Goal: Task Accomplishment & Management: Manage account settings

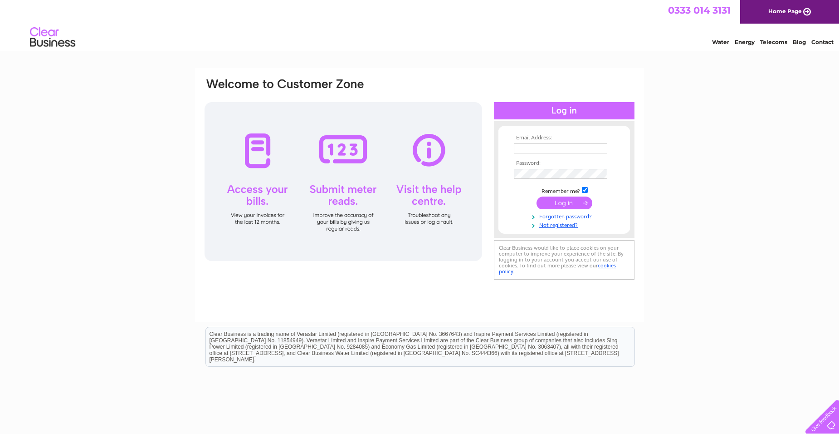
type input "office@legionclub.org"
click at [553, 202] on input "submit" at bounding box center [565, 202] width 56 height 13
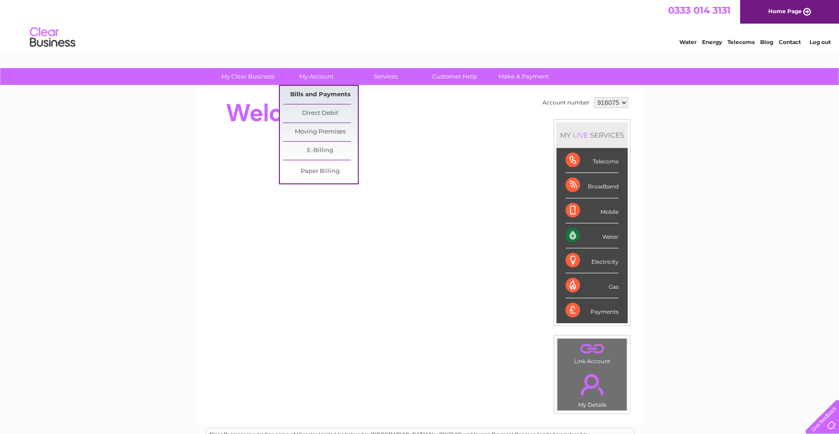
click at [318, 93] on link "Bills and Payments" at bounding box center [320, 95] width 75 height 18
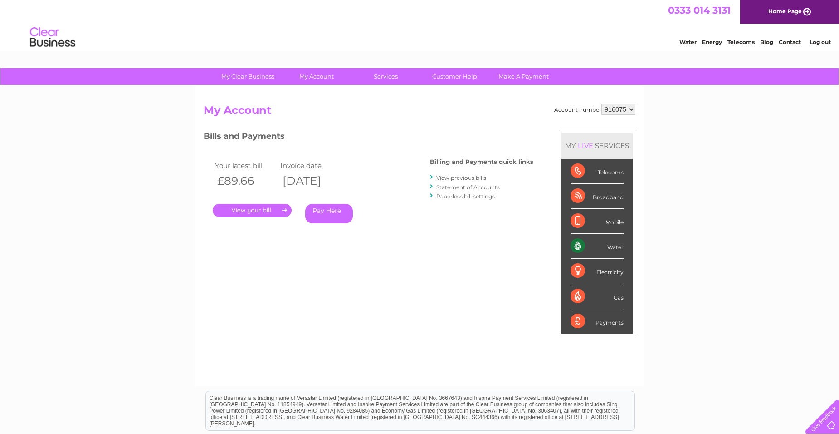
click at [253, 209] on link "." at bounding box center [252, 210] width 79 height 13
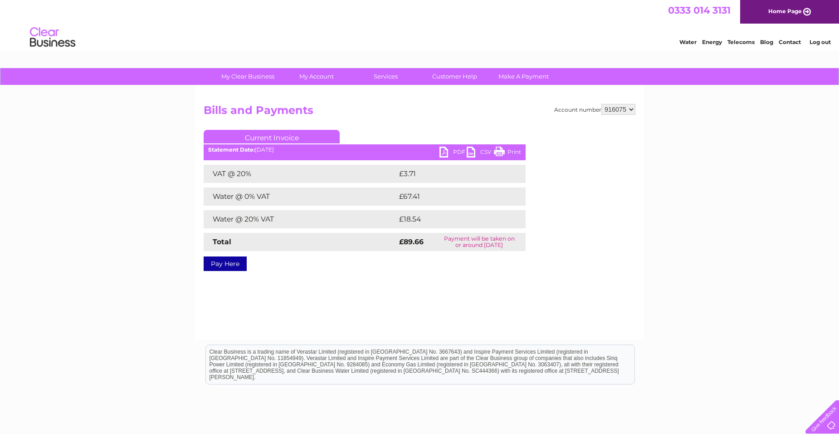
click at [445, 152] on link "PDF" at bounding box center [453, 153] width 27 height 13
click at [444, 152] on link "PDF" at bounding box center [453, 153] width 27 height 13
click at [512, 153] on link "Print" at bounding box center [507, 153] width 27 height 13
